Goal: Task Accomplishment & Management: Use online tool/utility

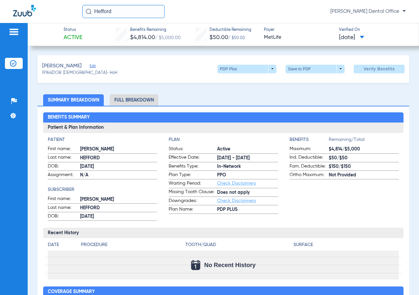
scroll to position [132, 0]
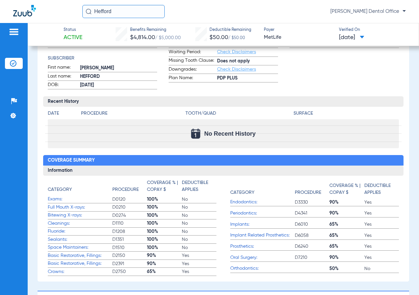
drag, startPoint x: 148, startPoint y: 9, endPoint x: 92, endPoint y: 20, distance: 56.7
click at [92, 20] on div "[PERSON_NAME] Dental Office" at bounding box center [209, 11] width 419 height 23
click at [143, 9] on input "[PERSON_NAME]" at bounding box center [123, 11] width 82 height 13
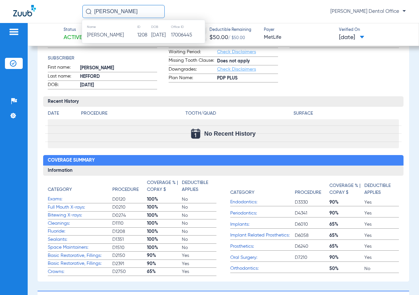
type input "[PERSON_NAME]"
click at [137, 32] on td "1208" at bounding box center [144, 35] width 14 height 9
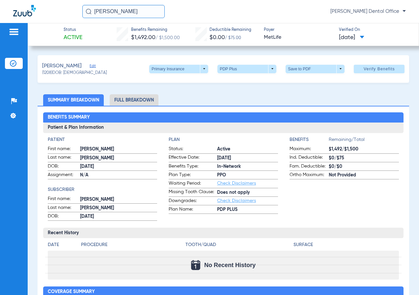
drag, startPoint x: 360, startPoint y: 68, endPoint x: 357, endPoint y: 63, distance: 5.9
click at [363, 67] on span "Verify Benefits" at bounding box center [378, 68] width 31 height 5
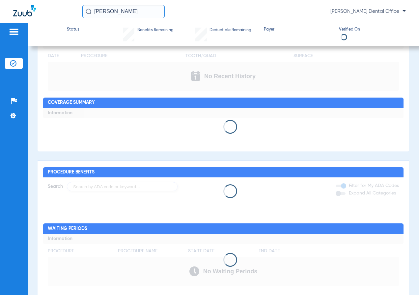
scroll to position [202, 0]
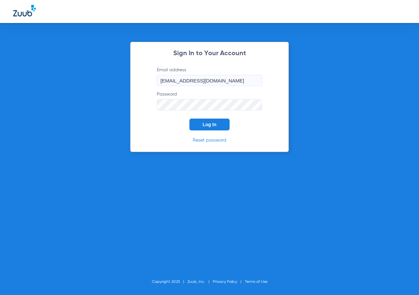
click at [206, 128] on button "Log In" at bounding box center [209, 125] width 40 height 12
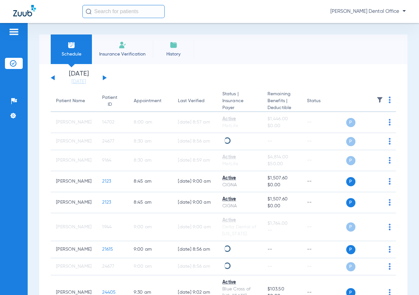
click at [146, 14] on input "text" at bounding box center [123, 11] width 82 height 13
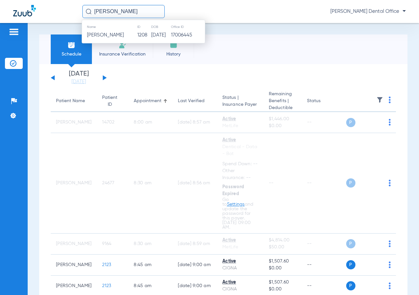
type input "[PERSON_NAME]"
click at [137, 34] on td "1208" at bounding box center [144, 35] width 14 height 9
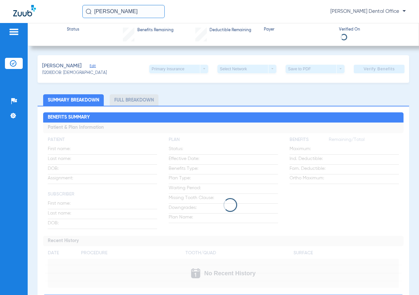
click at [201, 71] on div "Primary Insurance arrow_drop_down" at bounding box center [178, 69] width 59 height 9
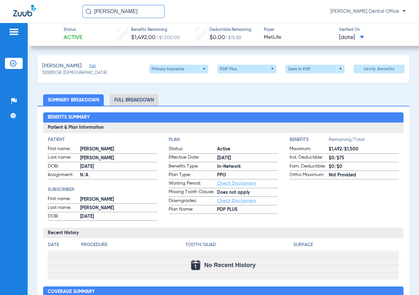
click at [199, 72] on span at bounding box center [178, 69] width 59 height 9
click at [179, 93] on span "Secondary Insurance" at bounding box center [171, 95] width 43 height 5
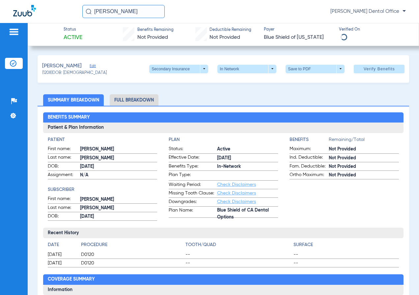
click at [360, 72] on span at bounding box center [378, 69] width 51 height 16
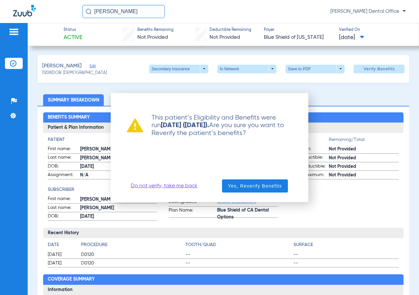
click at [250, 192] on span "button" at bounding box center [255, 186] width 66 height 16
